Goal: Check status

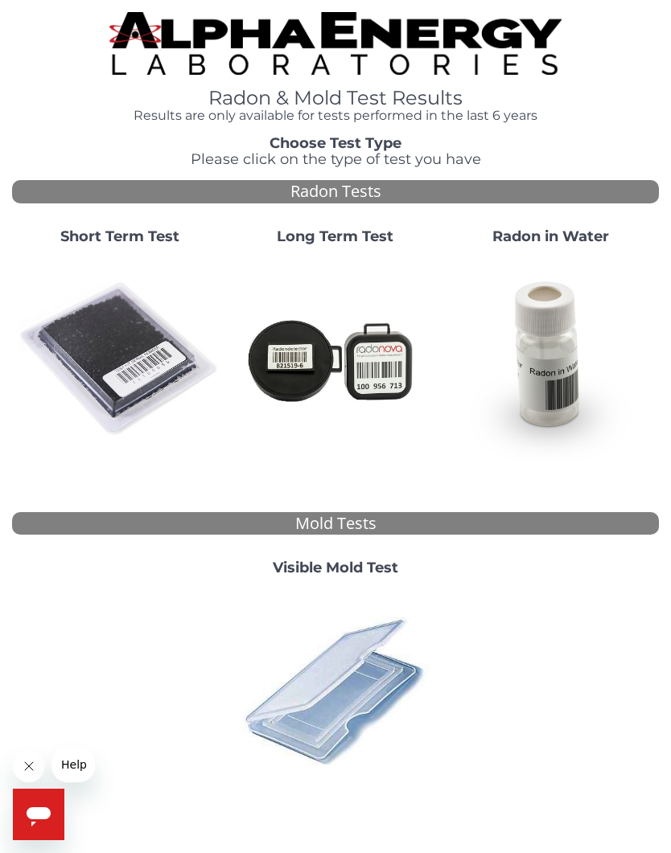
click at [101, 335] on img at bounding box center [119, 359] width 203 height 203
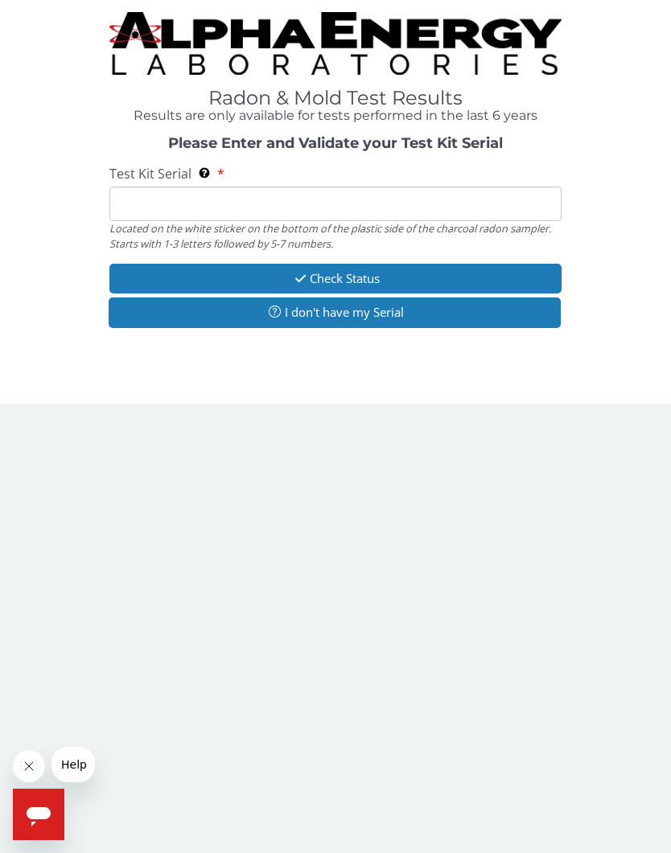
click at [121, 199] on input "Test Kit Serial Located on the white sticker on the bottom of the plastic side …" at bounding box center [335, 204] width 453 height 35
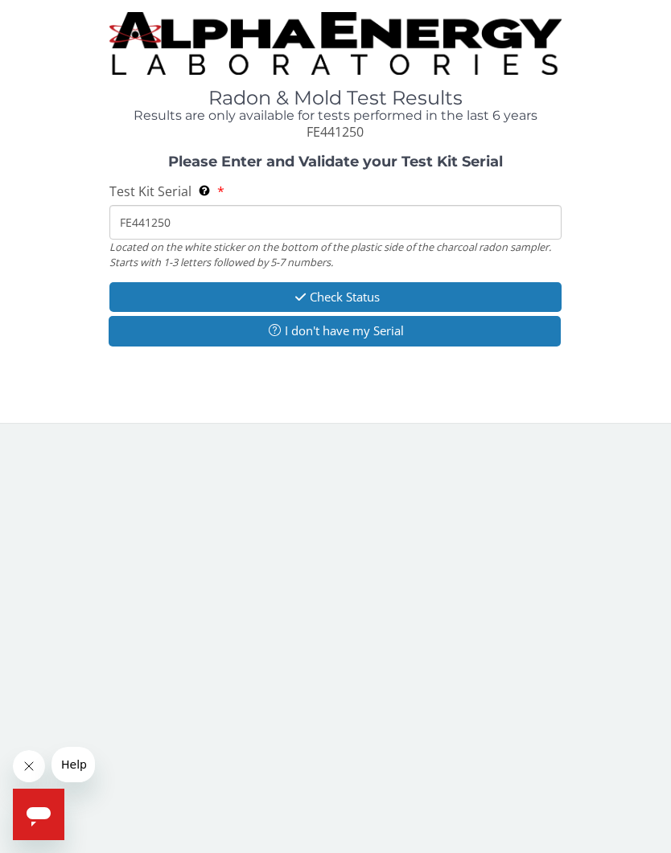
type input "FE441250"
click at [294, 303] on button "Check Status" at bounding box center [335, 297] width 453 height 30
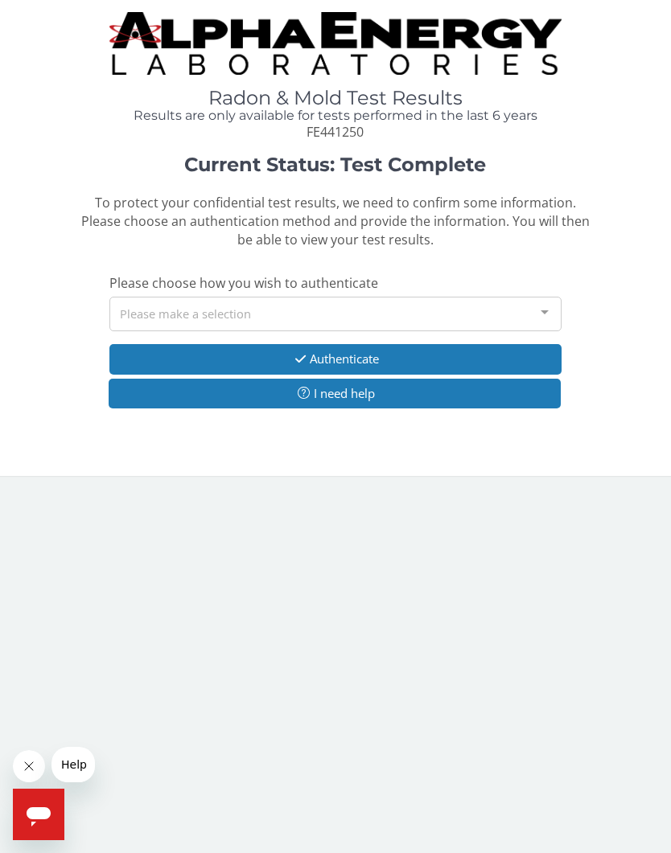
click at [134, 314] on div "Please make a selection" at bounding box center [335, 314] width 453 height 35
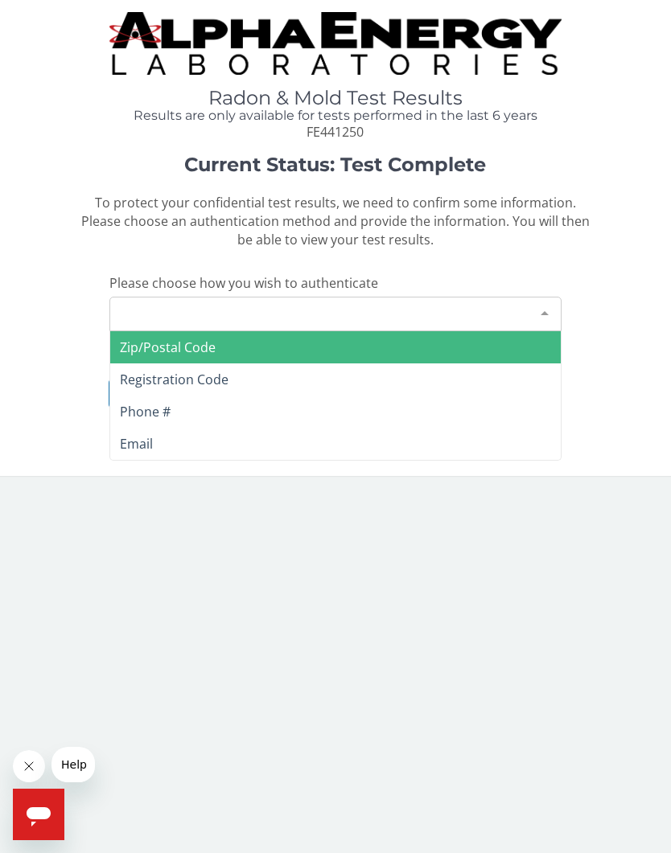
click at [130, 351] on span "Zip/Postal Code" at bounding box center [168, 348] width 96 height 18
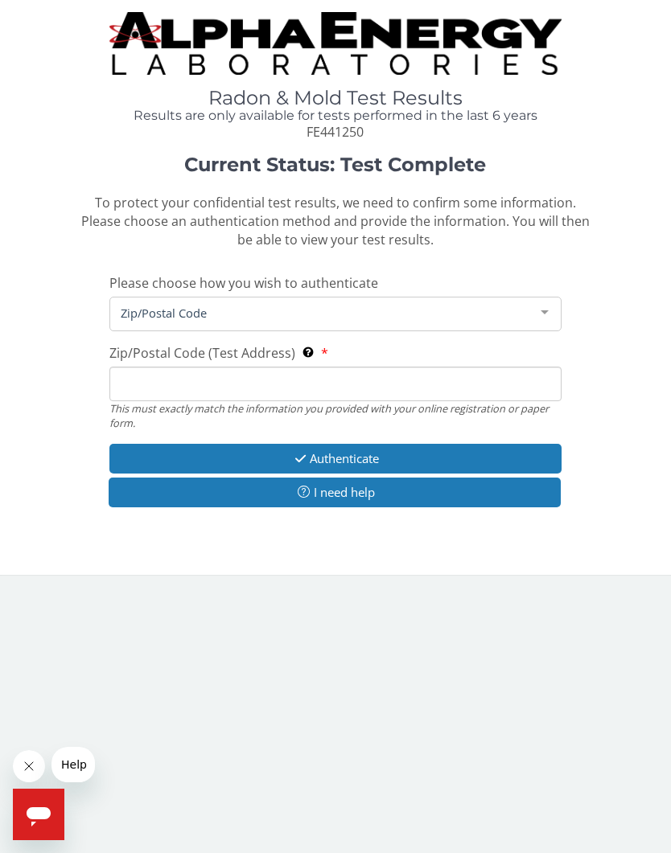
click at [135, 377] on input "Zip/Postal Code (Test Address) This must exactly match the information you prov…" at bounding box center [335, 384] width 453 height 35
type input "22901"
click at [303, 453] on icon "button" at bounding box center [300, 459] width 18 height 12
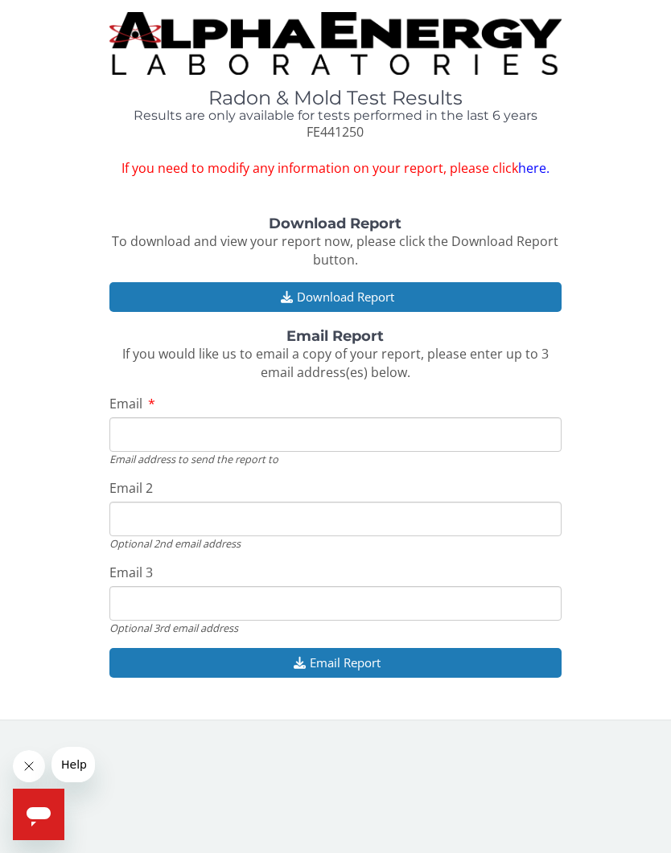
click at [138, 433] on input "Email" at bounding box center [335, 434] width 453 height 35
type input "[EMAIL_ADDRESS][DOMAIN_NAME]"
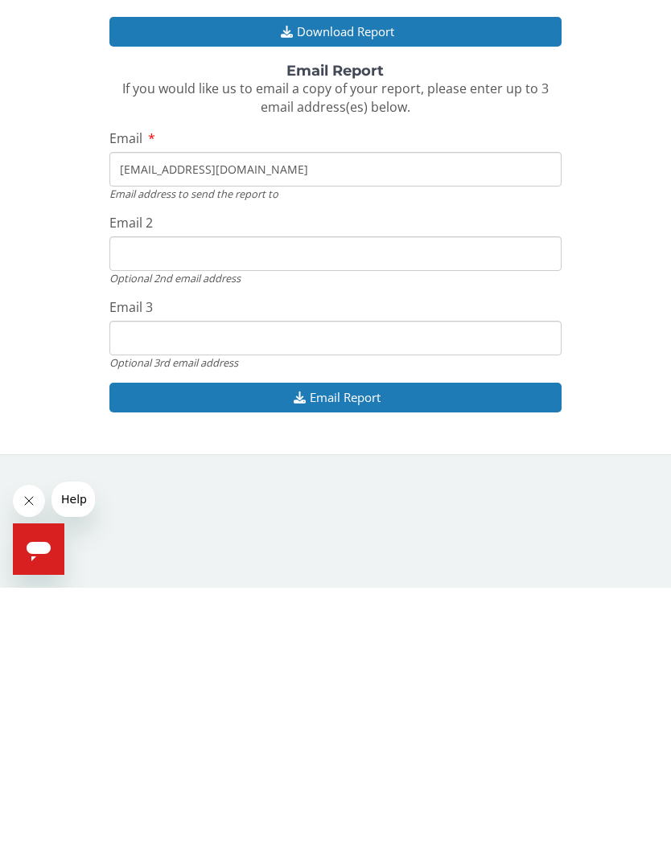
click at [302, 657] on icon "button" at bounding box center [299, 663] width 20 height 12
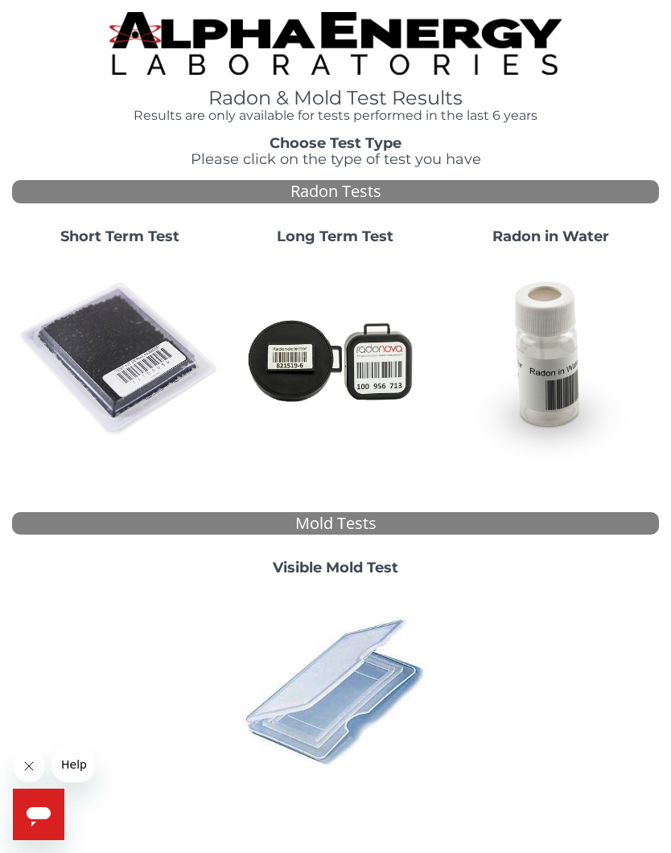
click at [109, 362] on img at bounding box center [119, 359] width 203 height 203
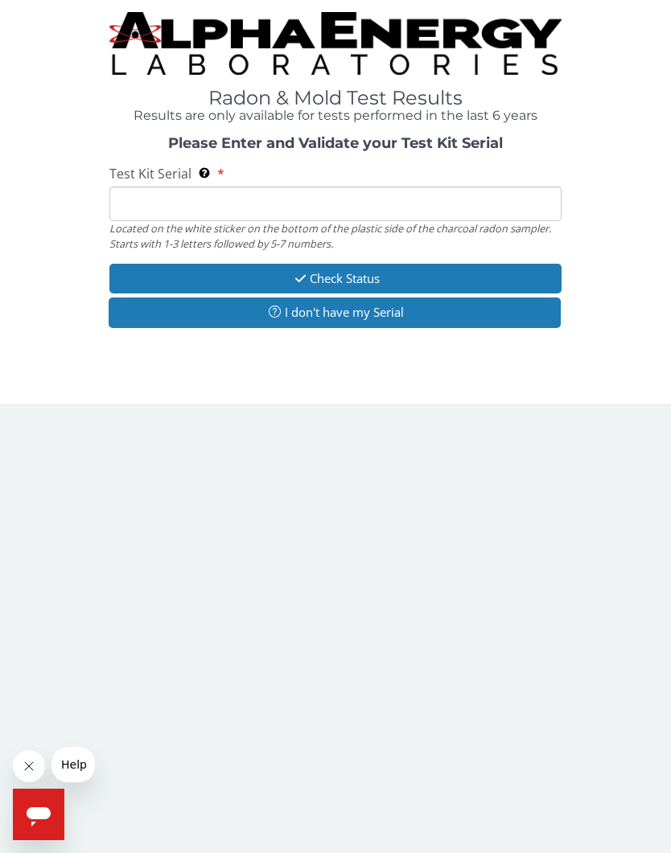
click at [143, 207] on input "Test Kit Serial Located on the white sticker on the bottom of the plastic side …" at bounding box center [335, 204] width 453 height 35
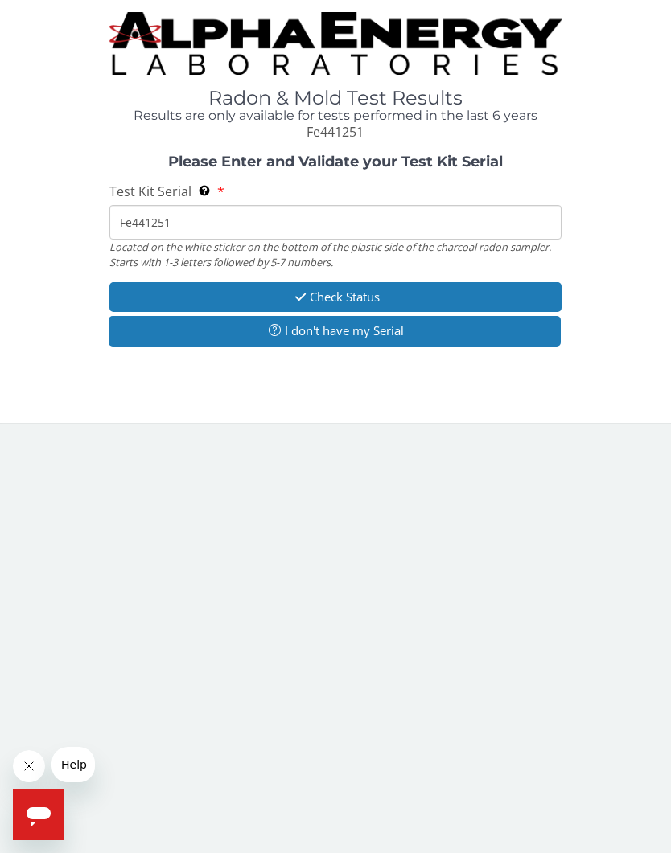
type input "Fe441251"
click at [296, 294] on icon "button" at bounding box center [300, 297] width 18 height 12
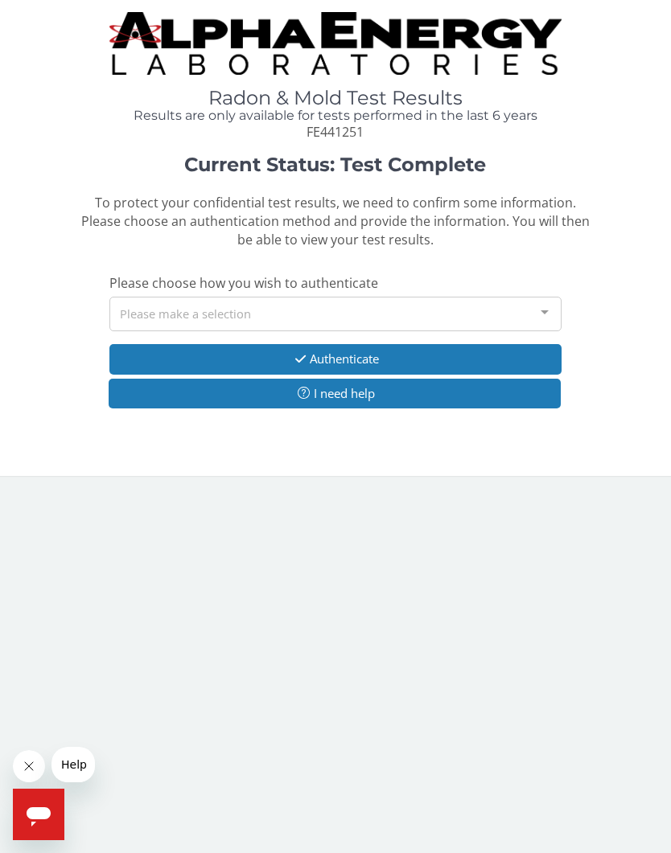
click at [150, 315] on div "Please make a selection" at bounding box center [335, 314] width 453 height 35
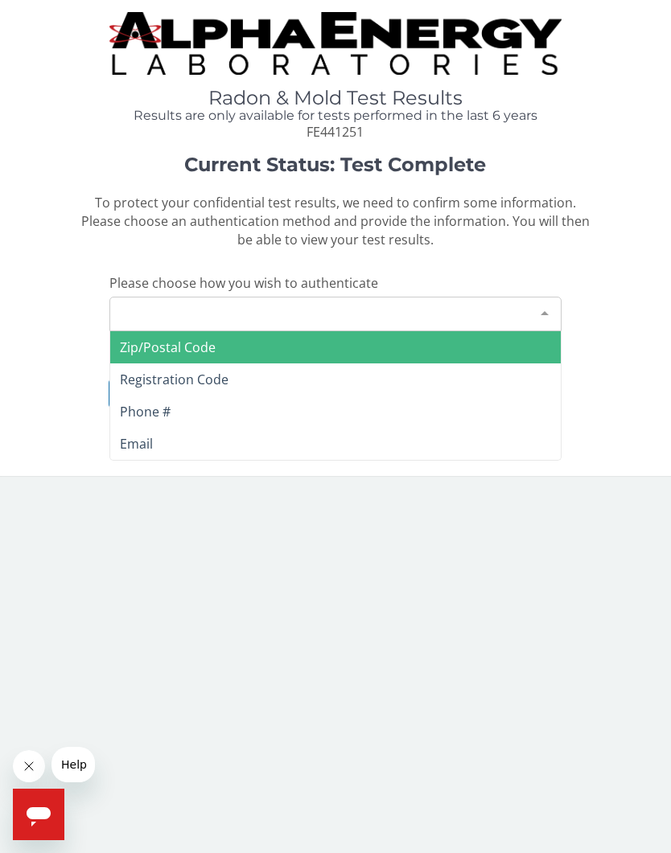
click at [129, 346] on span "Zip/Postal Code" at bounding box center [168, 348] width 96 height 18
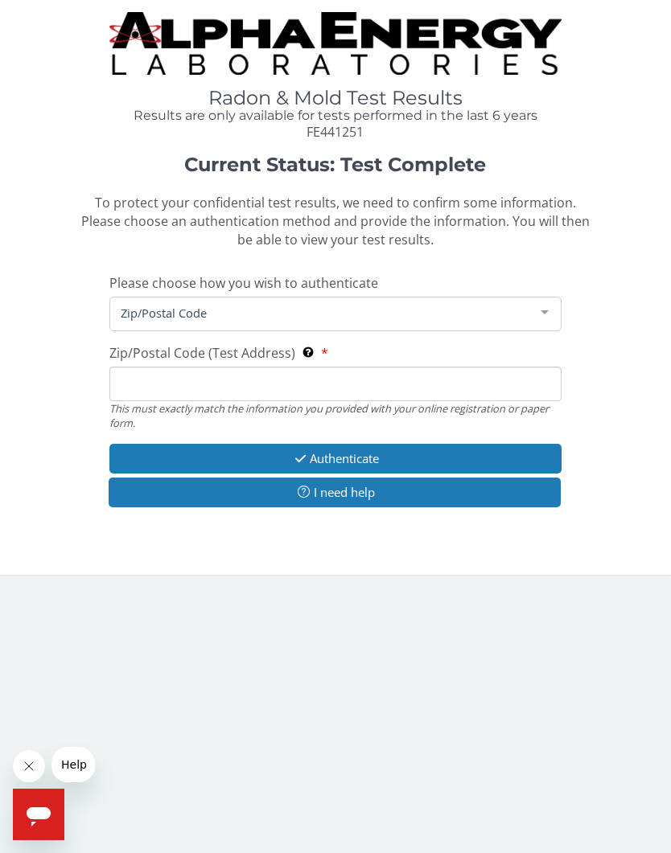
click at [137, 384] on input "Zip/Postal Code (Test Address) This must exactly match the information you prov…" at bounding box center [335, 384] width 453 height 35
type input "22901"
click at [294, 453] on icon "button" at bounding box center [300, 459] width 18 height 12
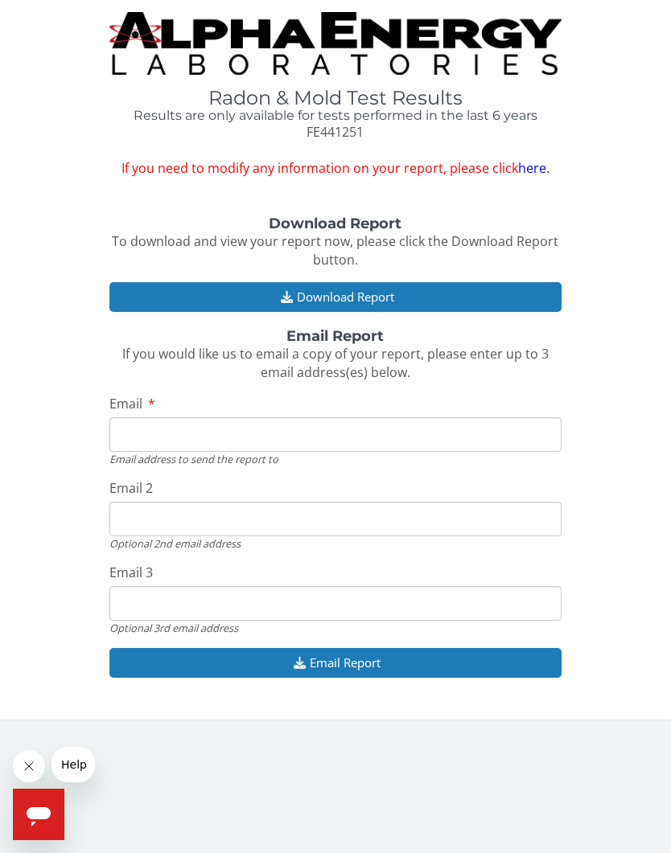
click at [130, 430] on input "Email" at bounding box center [335, 434] width 453 height 35
type input "[EMAIL_ADDRESS][DOMAIN_NAME]"
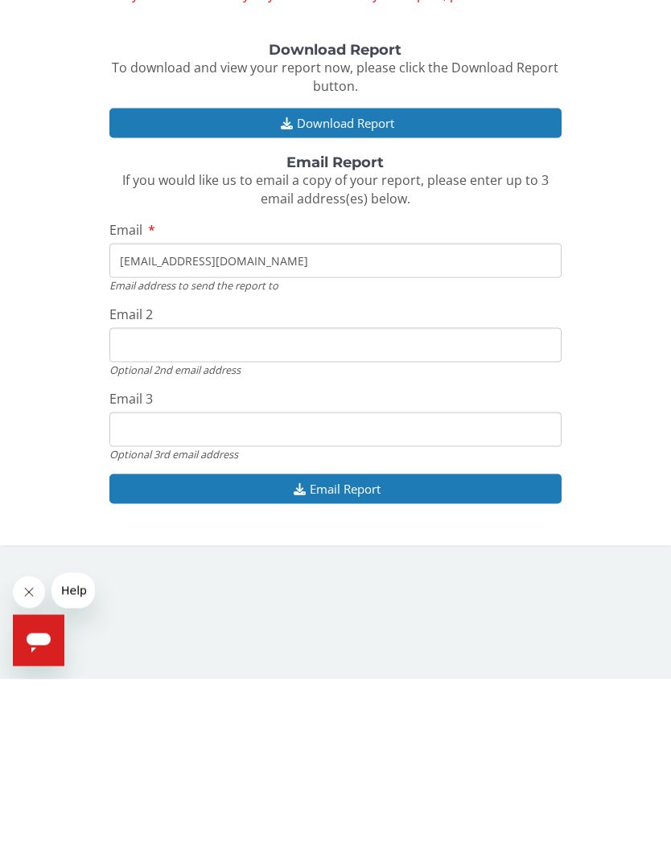
click at [289, 657] on icon "button" at bounding box center [299, 663] width 20 height 12
